Goal: Navigation & Orientation: Go to known website

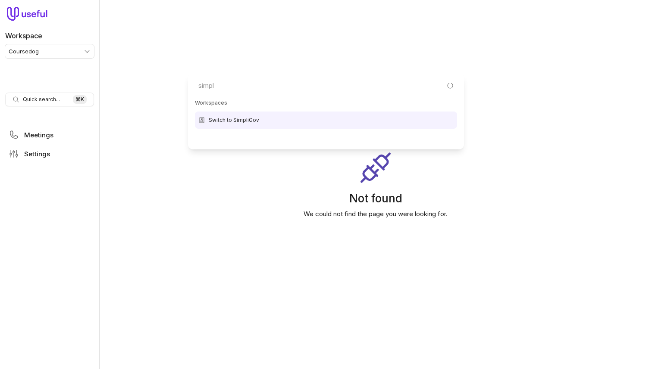
type input "simpli"
